Goal: Find specific page/section: Find specific page/section

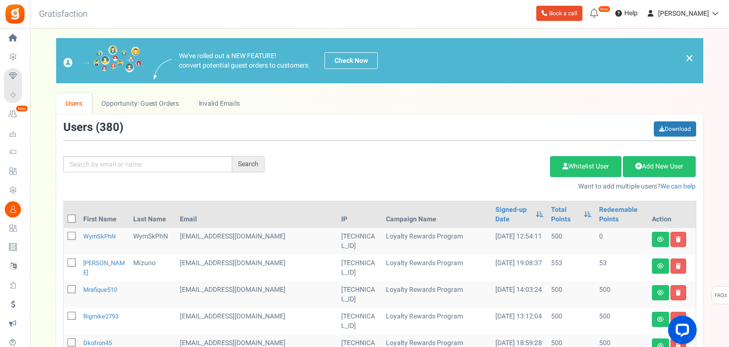
click at [151, 173] on div "Search Add Etsy Order Delete Selected Users Import Users Spam Protection Subtra…" at bounding box center [380, 156] width 648 height 70
click at [150, 169] on input "text" at bounding box center [147, 164] width 169 height 16
type input "gao"
click at [254, 169] on div "Search" at bounding box center [248, 164] width 32 height 16
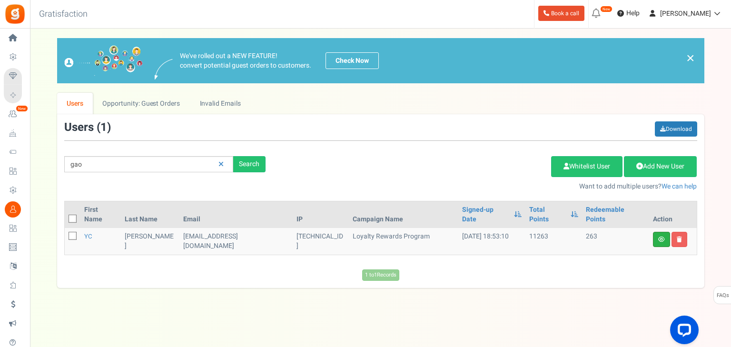
click at [661, 232] on link at bounding box center [661, 239] width 17 height 15
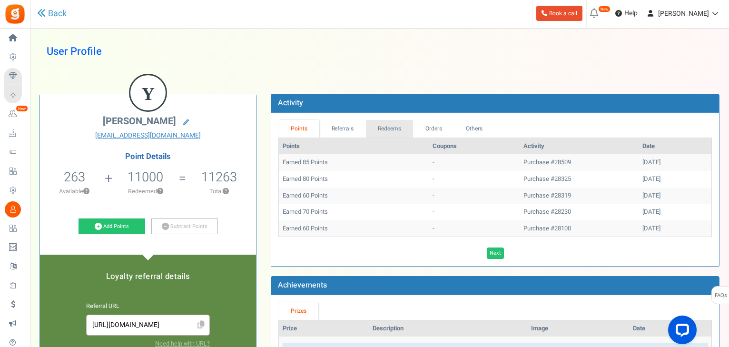
click at [393, 132] on link "Redeems" at bounding box center [390, 129] width 48 height 18
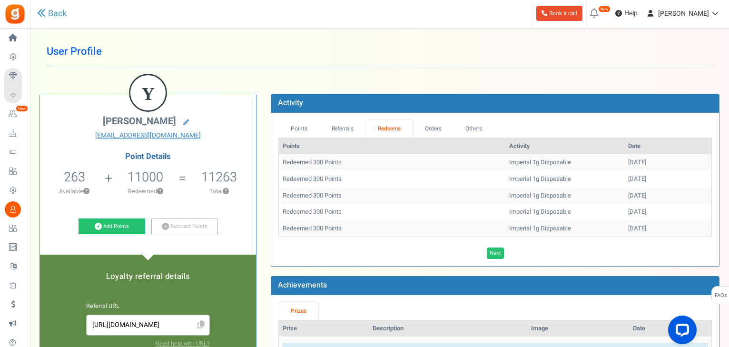
click at [398, 130] on link "Redeems" at bounding box center [389, 129] width 47 height 18
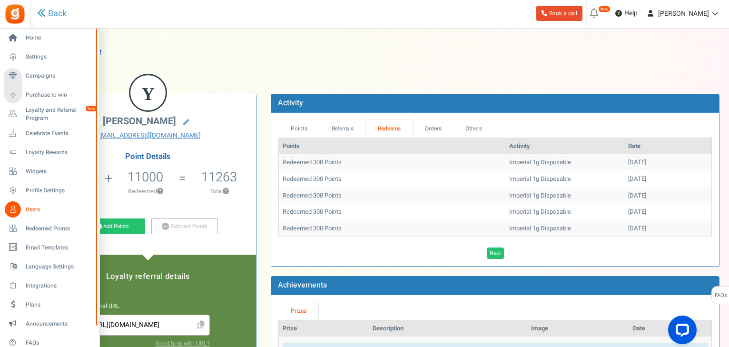
click at [40, 213] on span "Users" at bounding box center [59, 210] width 67 height 8
